Goal: Understand process/instructions: Learn how to perform a task or action

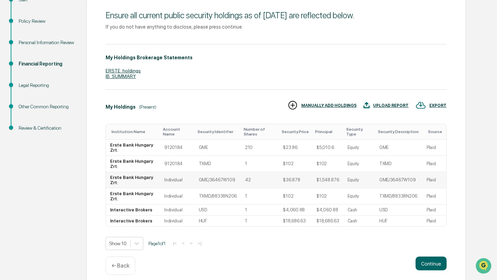
scroll to position [88, 0]
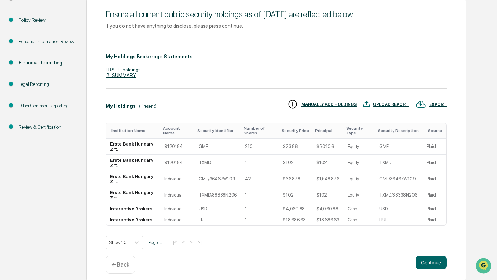
click at [43, 63] on div "Financial Reporting" at bounding box center [47, 62] width 57 height 7
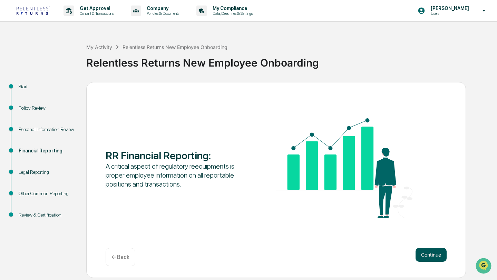
click at [434, 251] on button "Continue" at bounding box center [431, 255] width 31 height 14
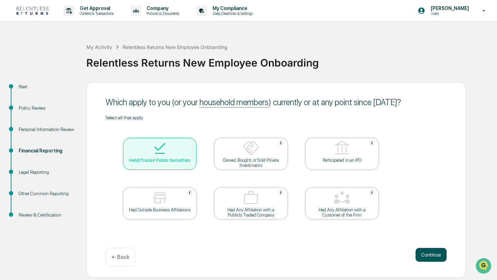
click at [420, 256] on button "Continue" at bounding box center [431, 255] width 31 height 14
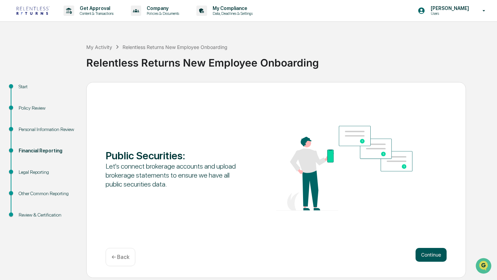
click at [437, 257] on button "Continue" at bounding box center [431, 255] width 31 height 14
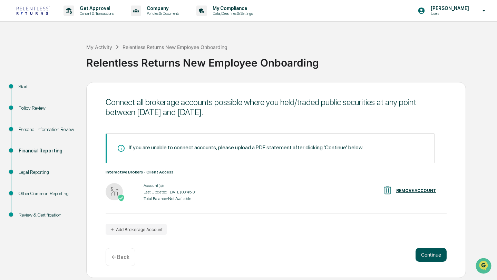
click at [430, 255] on button "Continue" at bounding box center [431, 255] width 31 height 14
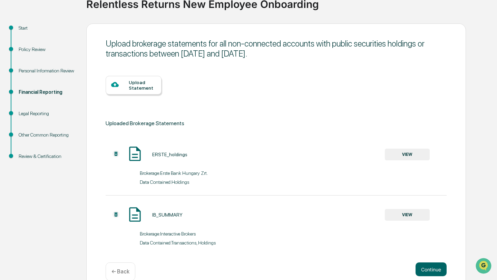
scroll to position [59, 0]
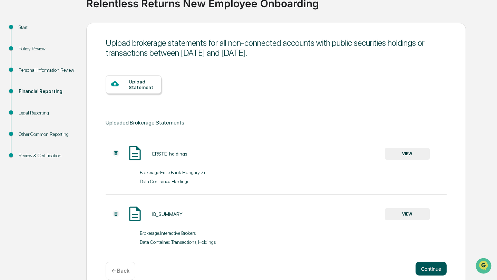
click at [425, 268] on button "Continue" at bounding box center [431, 269] width 31 height 14
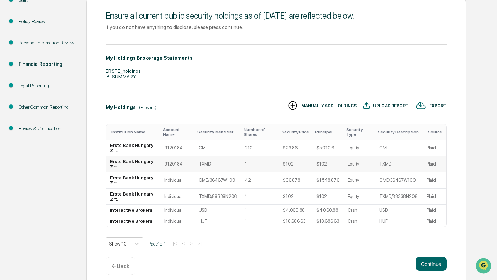
scroll to position [94, 0]
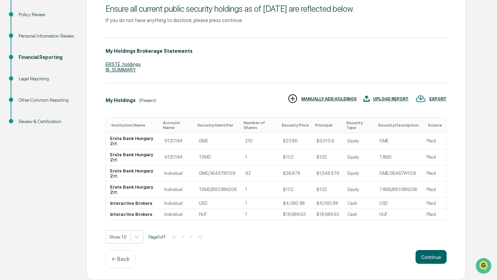
click at [121, 259] on p "← Back" at bounding box center [121, 259] width 18 height 7
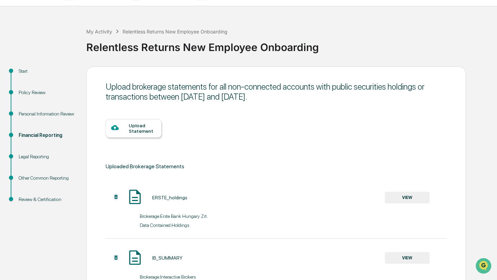
scroll to position [19, 0]
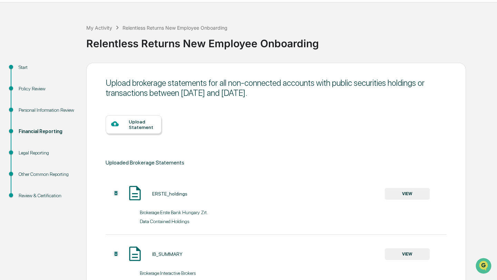
click at [45, 177] on div "Other Common Reporting" at bounding box center [47, 174] width 57 height 7
click at [47, 195] on div "Review & Certification" at bounding box center [47, 195] width 57 height 7
